Goal: Understand process/instructions: Learn how to perform a task or action

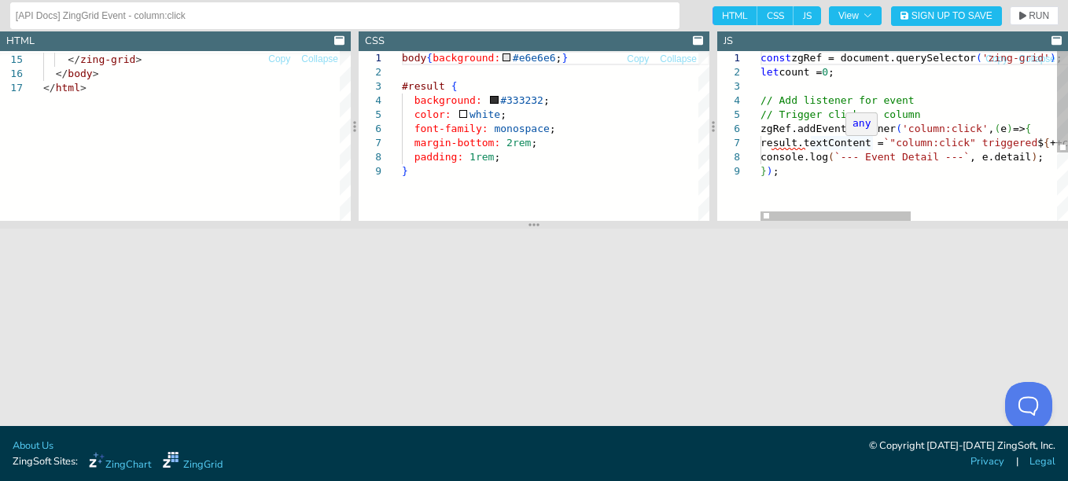
click at [795, 127] on div "} ) ; zgRef.addEventListener ( 'column:click' , ( e ) => { result.textContent =…" at bounding box center [1064, 192] width 606 height 283
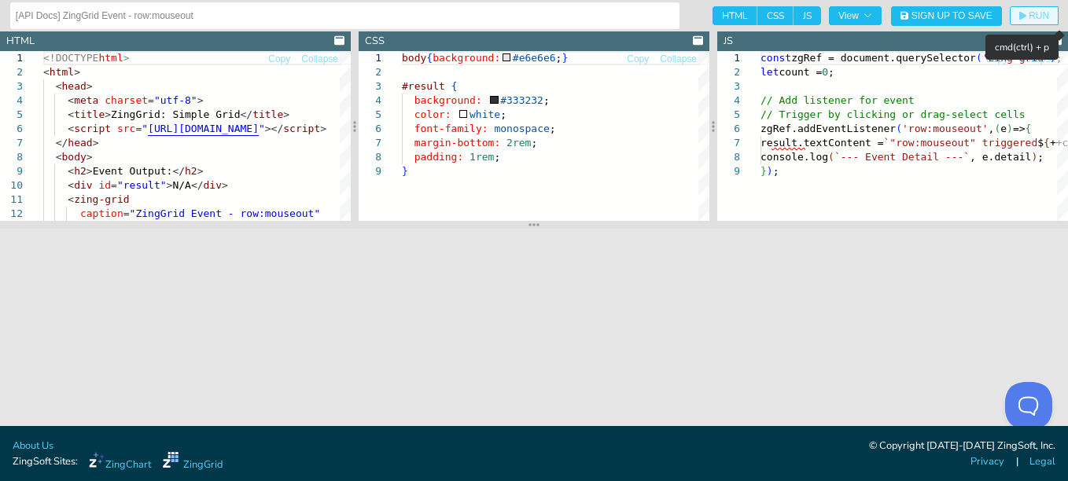
click at [1043, 17] on span "RUN" at bounding box center [1039, 15] width 20 height 9
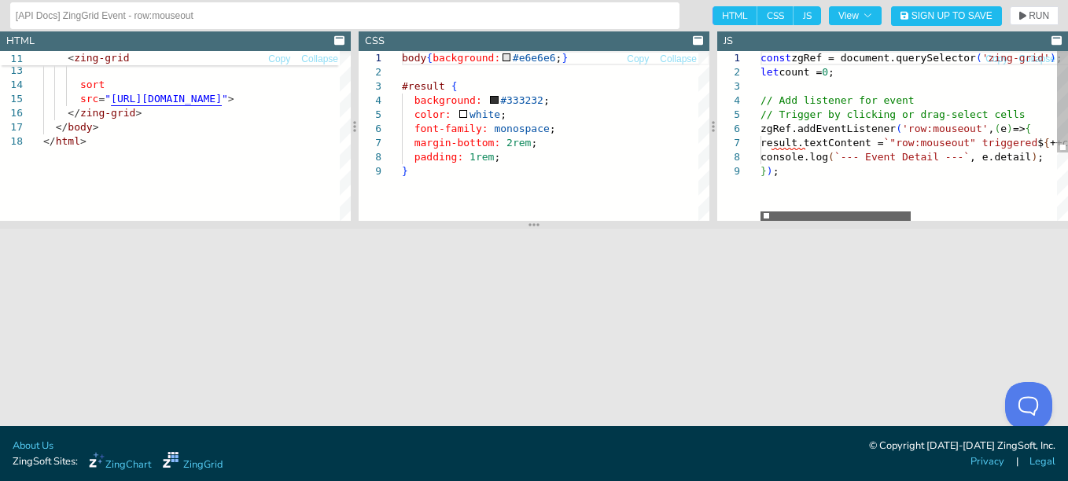
click at [778, 216] on div at bounding box center [836, 216] width 150 height 9
click at [522, 227] on section at bounding box center [534, 225] width 1068 height 8
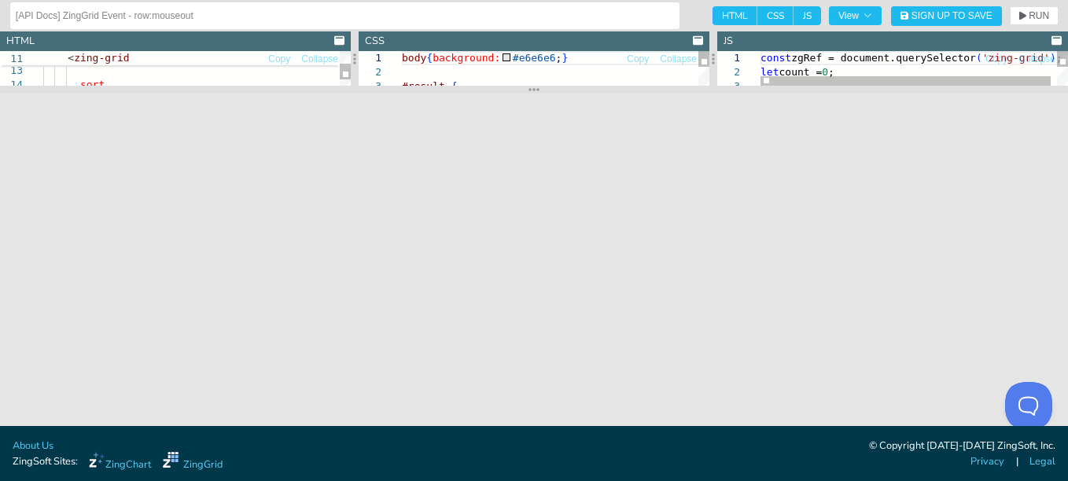
drag, startPoint x: 522, startPoint y: 223, endPoint x: 536, endPoint y: 87, distance: 136.1
click at [536, 87] on section at bounding box center [534, 90] width 1068 height 8
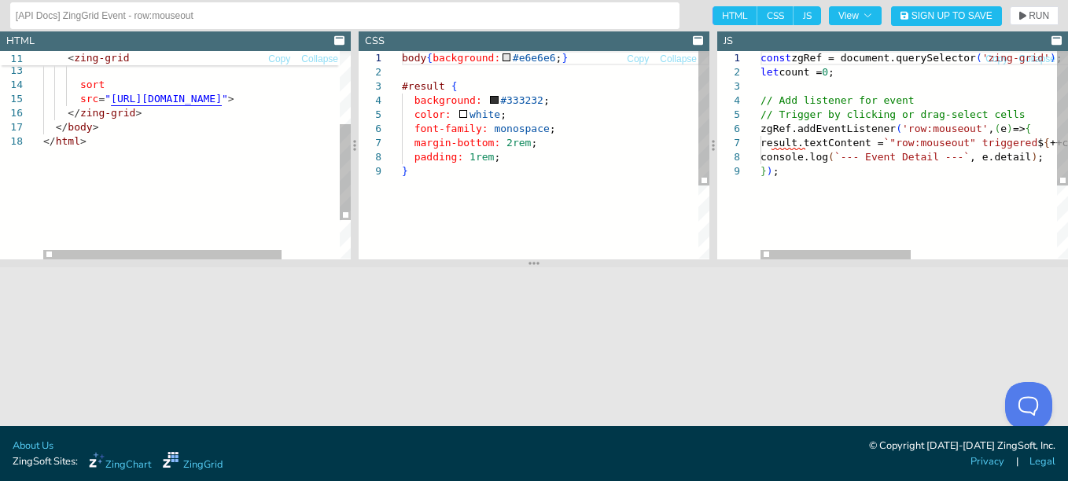
drag, startPoint x: 540, startPoint y: 89, endPoint x: 540, endPoint y: 263, distance: 173.8
click at [540, 263] on section at bounding box center [534, 264] width 1068 height 8
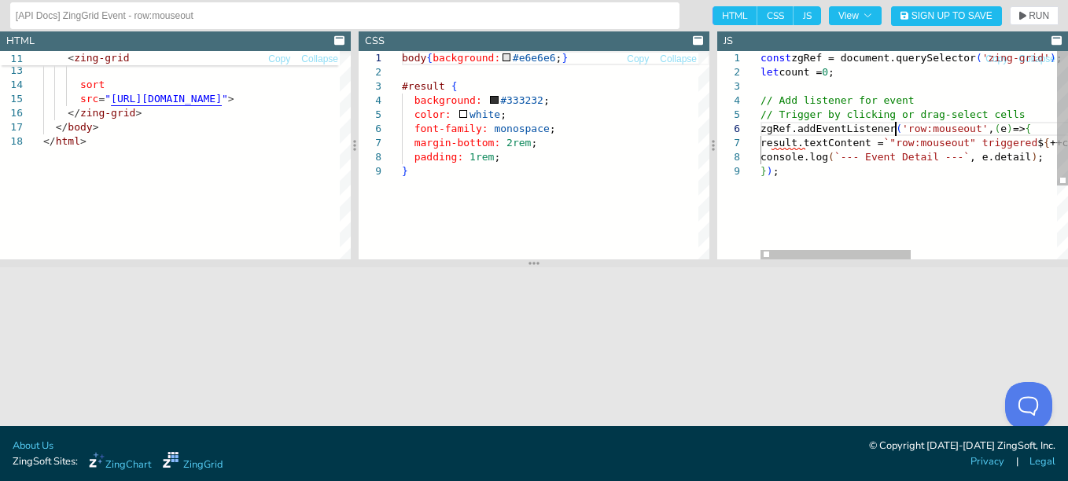
scroll to position [0, 16]
drag, startPoint x: 894, startPoint y: 127, endPoint x: 941, endPoint y: 186, distance: 74.4
click at [961, 125] on div "const zgRef = document.querySelector ( 'zing-grid' ) ; let count = 0 ; // Add l…" at bounding box center [1064, 212] width 606 height 322
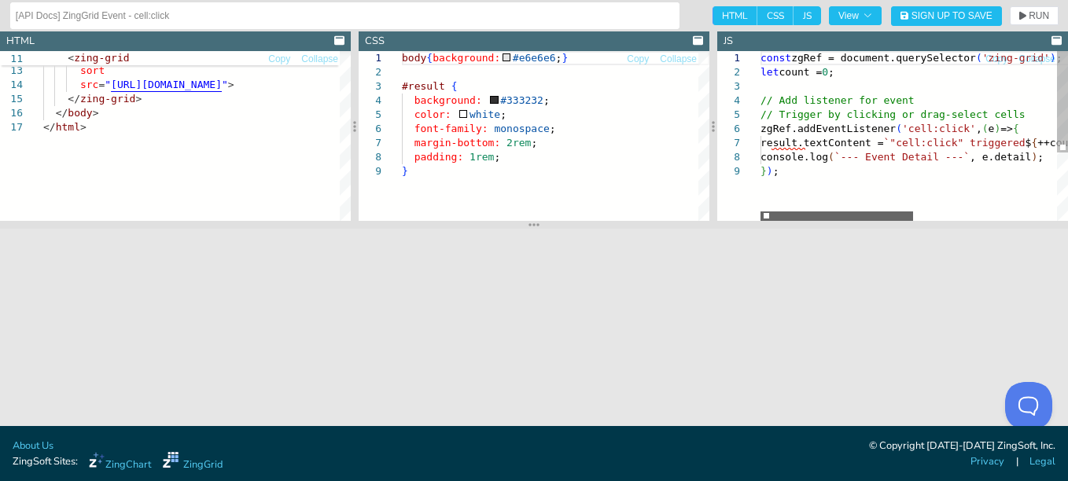
click at [761, 216] on div at bounding box center [837, 216] width 153 height 9
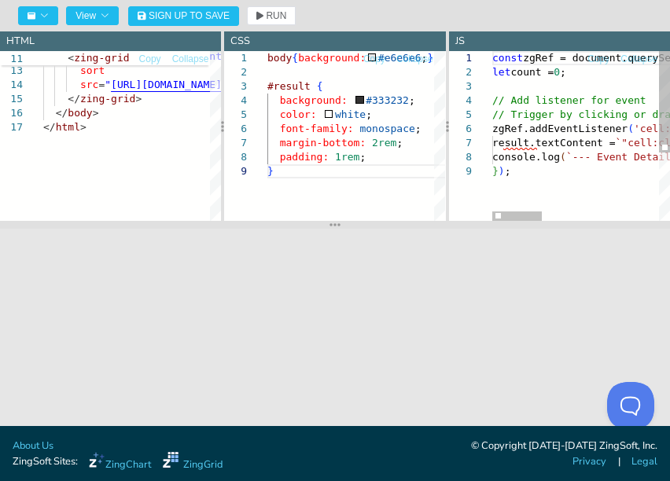
scroll to position [0, 16]
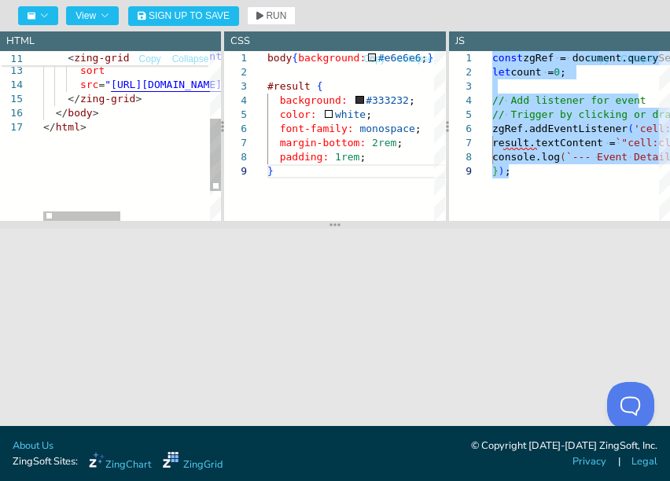
click at [150, 100] on div "src = " [URL][DOMAIN_NAME] " > </ zing-grid > </ body > </ html > caption = "Zi…" at bounding box center [234, 92] width 382 height 396
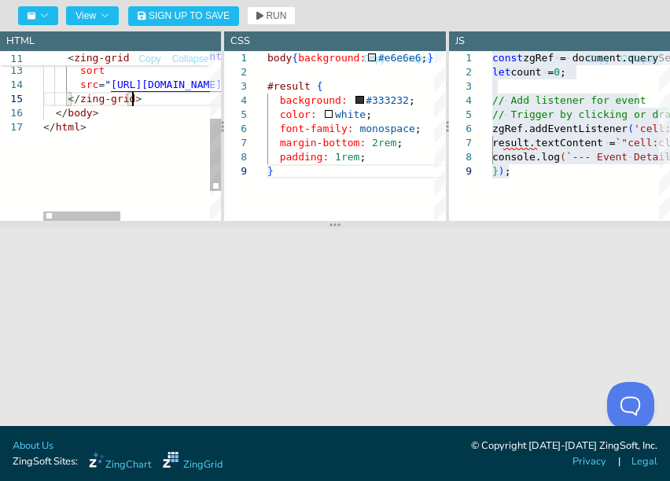
scroll to position [0, 0]
type textarea "<!DOCTYPE html> <html> <head> <meta charset="utf-8"> <title>ZingGrid: Simple Gr…"
